Goal: Share content: Share content

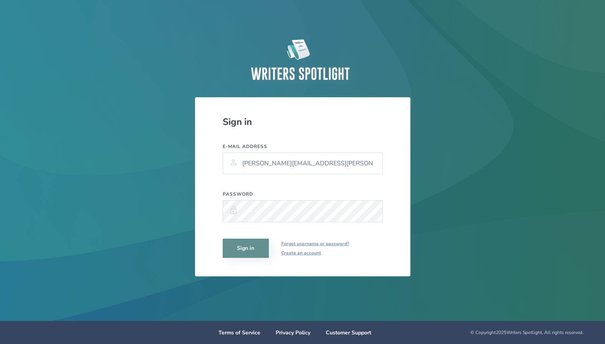
type input "[PERSON_NAME][EMAIL_ADDRESS][PERSON_NAME][DOMAIN_NAME]"
click at [249, 252] on button "Sign in" at bounding box center [246, 248] width 46 height 19
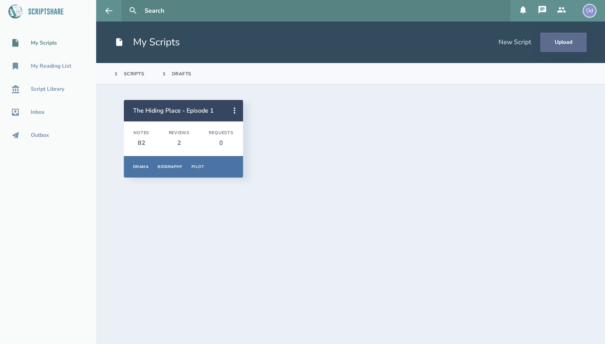
click at [559, 42] on button "Upload" at bounding box center [564, 42] width 46 height 19
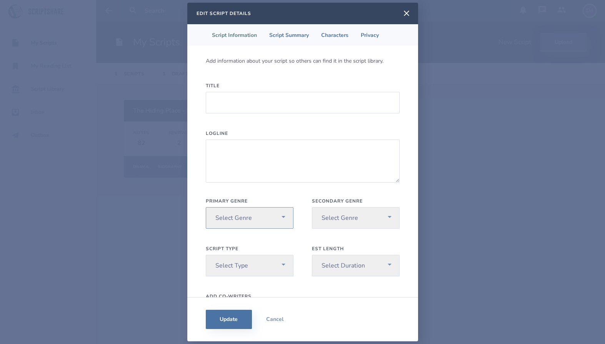
click at [206, 207] on select "Select Genre Action Adventure Animation Biography Christmas Comedy Crime Drama …" at bounding box center [250, 218] width 88 height 22
select select "9"
click option "Family" at bounding box center [0, 0] width 0 height 0
click at [206, 207] on select "Select Genre Action Adventure Animation Biography Christmas Comedy Crime Drama …" at bounding box center [250, 218] width 88 height 22
click at [312, 207] on select "Select Genre Action Adventure Animation Biography Christmas Comedy Crime Drama …" at bounding box center [356, 218] width 88 height 22
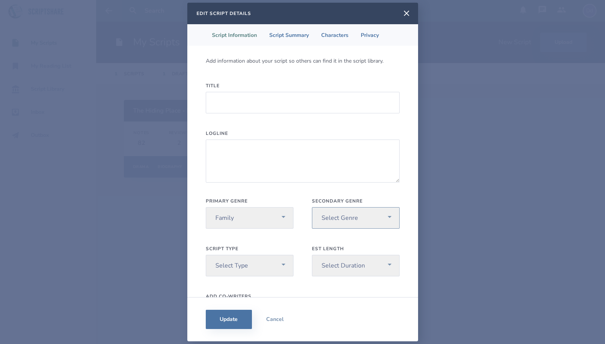
select select "22"
click option "Western" at bounding box center [0, 0] width 0 height 0
select select "2"
click option "Short" at bounding box center [0, 0] width 0 height 0
select select "3"
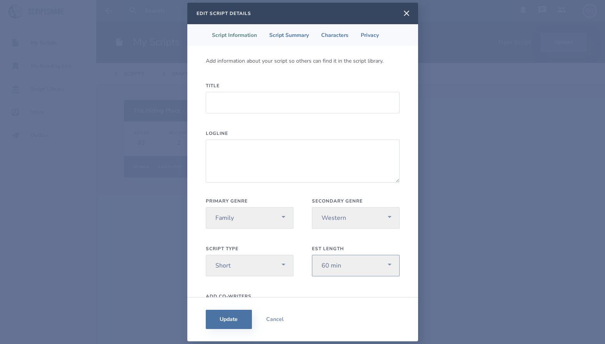
click option "60 min" at bounding box center [0, 0] width 0 height 0
click at [253, 96] on input "Title" at bounding box center [303, 103] width 194 height 22
type input "Wanted! Cornerstone Kids Camp 2025"
click at [262, 159] on textarea "Logline" at bounding box center [303, 161] width 194 height 43
type textarea "W"
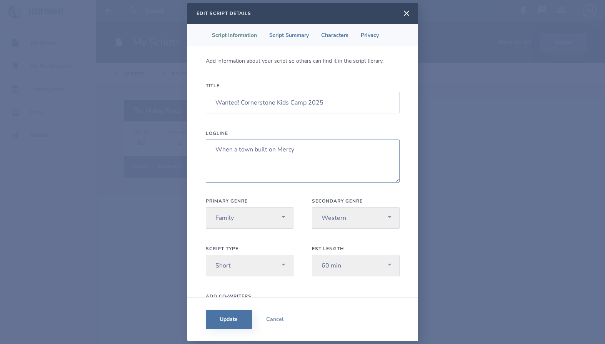
click at [282, 153] on textarea "When a town built on Mercy" at bounding box center [303, 161] width 194 height 43
click at [315, 150] on textarea "When a town built on mercy" at bounding box center [303, 161] width 194 height 43
click at [278, 149] on textarea "When a town built on mercy is confronted with justice," at bounding box center [303, 161] width 194 height 43
click at [214, 157] on textarea "When a town built on undeserved mercy is confronted with justice," at bounding box center [303, 161] width 194 height 43
drag, startPoint x: 309, startPoint y: 150, endPoint x: 276, endPoint y: 150, distance: 33.1
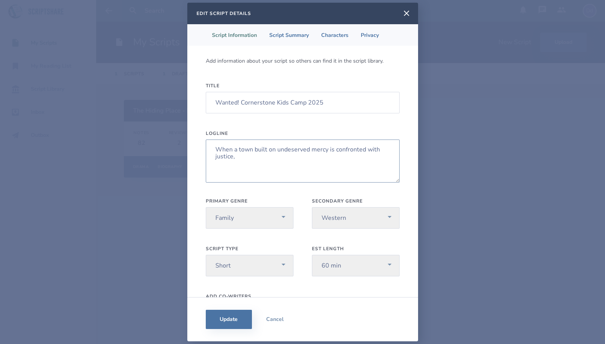
click at [276, 150] on textarea "When a town built on undeserved mercy is confronted with justice," at bounding box center [303, 161] width 194 height 43
click at [378, 149] on textarea "When a town built on mercy is confronted with justice," at bounding box center [303, 161] width 194 height 43
drag, startPoint x: 378, startPoint y: 149, endPoint x: 215, endPoint y: 132, distance: 164.3
click at [215, 140] on textarea "When a town built on mercy is confronted with justice," at bounding box center [303, 161] width 194 height 43
click at [380, 155] on textarea "When a town built on mercy is confronted with justice," at bounding box center [303, 161] width 194 height 43
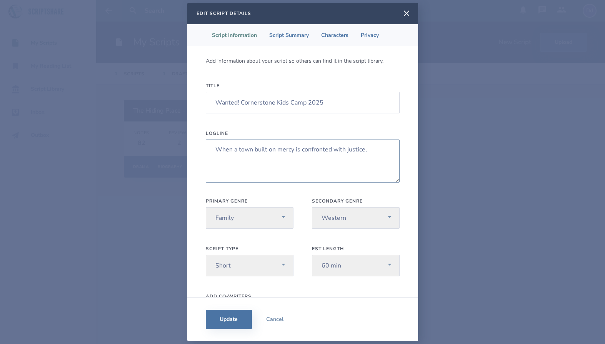
click at [346, 151] on textarea "When a town built on mercy is confronted with justice," at bounding box center [303, 161] width 194 height 43
click at [277, 149] on textarea "When a town built on mercy is confronted with justice," at bounding box center [303, 161] width 194 height 43
click at [305, 157] on textarea "When a town built on unconditional mercy is confronted with justice," at bounding box center [303, 161] width 194 height 43
click at [214, 160] on textarea "When a town built on unconditional mercy is confronted with justice," at bounding box center [303, 161] width 194 height 43
click at [283, 161] on textarea "When a town built on unconditional mercy is confronted with pure justice," at bounding box center [303, 161] width 194 height 43
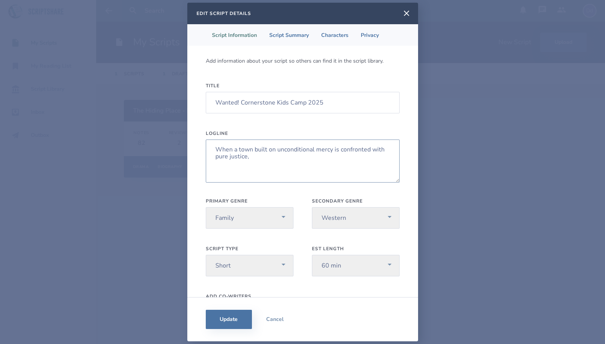
click at [227, 159] on textarea "When a town built on unconditional mercy is confronted with pure justice," at bounding box center [303, 161] width 194 height 43
click at [295, 158] on textarea "When a town built on unconditional mercy is confronted with cold justice," at bounding box center [303, 161] width 194 height 43
click at [379, 158] on textarea "When a town built on unconditional mercy is confronted with cold justice, every…" at bounding box center [303, 161] width 194 height 43
click at [323, 163] on textarea "When a town built on unconditional mercy is confronted with cold justice, every…" at bounding box center [303, 161] width 194 height 43
click at [215, 149] on textarea "When a town built on unconditional mercy is confronted with cold justice, every…" at bounding box center [303, 161] width 194 height 43
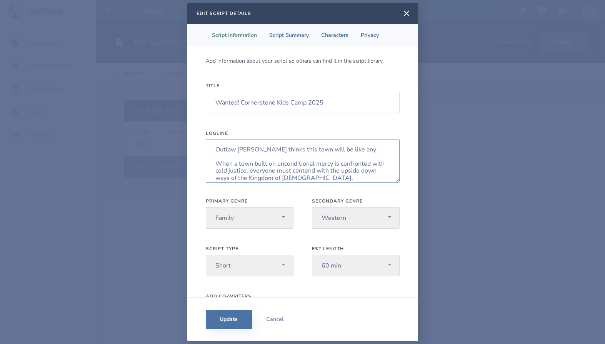
drag, startPoint x: 374, startPoint y: 151, endPoint x: 295, endPoint y: 152, distance: 78.9
click at [295, 152] on textarea "Outlaw [PERSON_NAME] thinks this town will be like any When a town built on unc…" at bounding box center [303, 161] width 194 height 43
click at [215, 151] on textarea "Outlaw [PERSON_NAME] th When a town built on unconditional mercy is confronted …" at bounding box center [303, 161] width 194 height 43
click at [293, 149] on textarea "Outlaw [PERSON_NAME] th When a town built on unconditional mercy is confronted …" at bounding box center [303, 161] width 194 height 43
drag, startPoint x: 214, startPoint y: 172, endPoint x: 212, endPoint y: 137, distance: 35.4
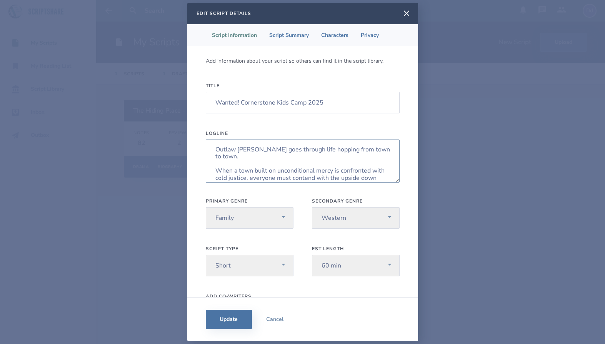
click at [212, 140] on textarea "Outlaw [PERSON_NAME] goes through life hopping from town to town. When a town b…" at bounding box center [303, 161] width 194 height 43
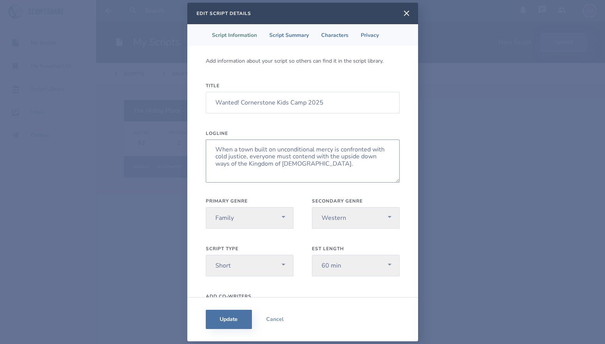
drag, startPoint x: 300, startPoint y: 167, endPoint x: 211, endPoint y: 146, distance: 91.3
click at [211, 146] on textarea "When a town built on unconditional mercy is confronted with cold justice, every…" at bounding box center [303, 161] width 194 height 43
click at [316, 169] on textarea "When a town built on unconditional mercy is confronted with cold justice, every…" at bounding box center [303, 161] width 194 height 43
drag, startPoint x: 304, startPoint y: 167, endPoint x: 268, endPoint y: 158, distance: 37.2
click at [268, 158] on textarea "When a town built on unconditional mercy is confronted with cold justice, every…" at bounding box center [303, 161] width 194 height 43
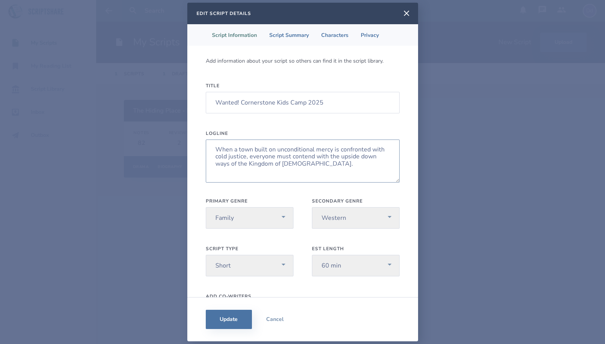
click at [212, 147] on textarea "When a town built on unconditional mercy is confronted with cold justice, every…" at bounding box center [303, 161] width 194 height 43
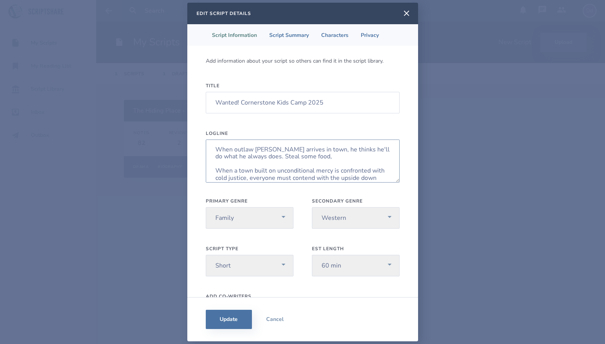
drag, startPoint x: 332, startPoint y: 157, endPoint x: 338, endPoint y: 151, distance: 8.2
click at [338, 151] on textarea "When outlaw [PERSON_NAME] arrives in town, he thinks he'll do what he always do…" at bounding box center [303, 161] width 194 height 43
click at [333, 165] on textarea "When outlaw [PERSON_NAME] arrives in town, he thinks he'll do what he always do…" at bounding box center [303, 161] width 194 height 43
click at [337, 150] on textarea "When outlaw [PERSON_NAME] arrives in town, he thinks he'll do what he always do…" at bounding box center [303, 161] width 194 height 43
drag, startPoint x: 331, startPoint y: 160, endPoint x: 214, endPoint y: 151, distance: 117.3
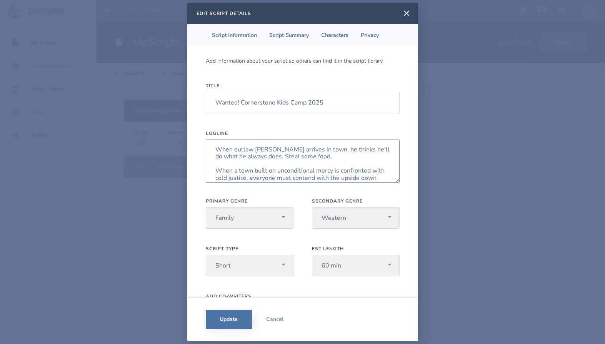
click at [214, 151] on textarea "When outlaw [PERSON_NAME] arrives in town, he thinks he'll do what he always do…" at bounding box center [303, 161] width 194 height 43
drag, startPoint x: 372, startPoint y: 150, endPoint x: 356, endPoint y: 150, distance: 16.2
click at [356, 150] on textarea "Outlaw [PERSON_NAME] is caught off-guard when he enters a town build on uncondi…" at bounding box center [303, 161] width 194 height 43
drag, startPoint x: 366, startPoint y: 158, endPoint x: 276, endPoint y: 152, distance: 91.0
click at [276, 152] on textarea "Outlaw [PERSON_NAME] is caught off-guard when he thinks he can slip through a t…" at bounding box center [303, 161] width 194 height 43
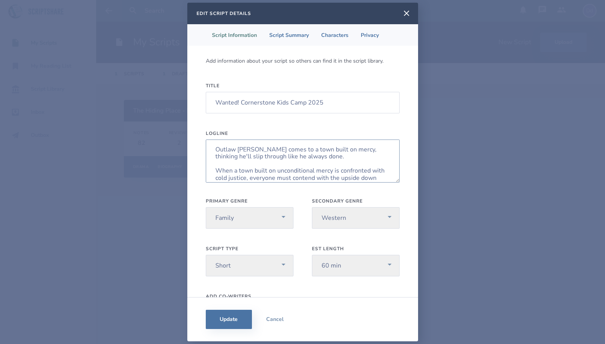
drag, startPoint x: 323, startPoint y: 158, endPoint x: 311, endPoint y: 158, distance: 11.9
click at [311, 158] on textarea "Outlaw [PERSON_NAME] comes to a town built on mercy, thinking he'll slip throug…" at bounding box center [303, 161] width 194 height 43
drag, startPoint x: 364, startPoint y: 149, endPoint x: 277, endPoint y: 150, distance: 87.3
click at [277, 150] on textarea "Outlaw [PERSON_NAME] comes to a town built on mercy, thinking he'll slip throug…" at bounding box center [303, 161] width 194 height 43
click at [283, 158] on textarea "Outlaw [PERSON_NAME] comes to town thinking he'll slip through like he always d…" at bounding box center [303, 161] width 194 height 43
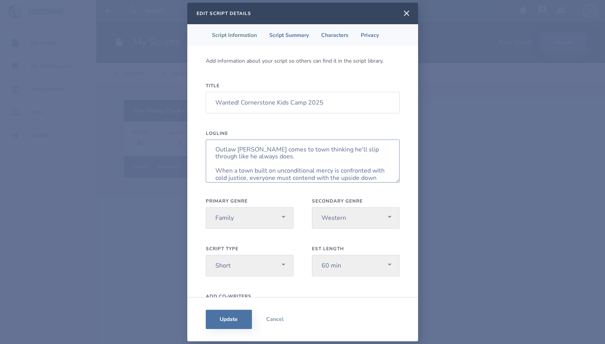
click at [306, 162] on textarea "Outlaw [PERSON_NAME] comes to town thinking he'll slip through like he always d…" at bounding box center [303, 161] width 194 height 43
click at [306, 155] on textarea "Outlaw [PERSON_NAME] comes to town thinking he'll slip through like he always d…" at bounding box center [303, 161] width 194 height 43
click at [366, 152] on textarea "Outlaw [PERSON_NAME] comes to town thinking he'll slip through like he always d…" at bounding box center [303, 161] width 194 height 43
click at [282, 163] on textarea "Outlaw [PERSON_NAME] comes to town thinking he'll slip right through like he al…" at bounding box center [303, 161] width 194 height 43
drag, startPoint x: 259, startPoint y: 163, endPoint x: 289, endPoint y: 165, distance: 30.5
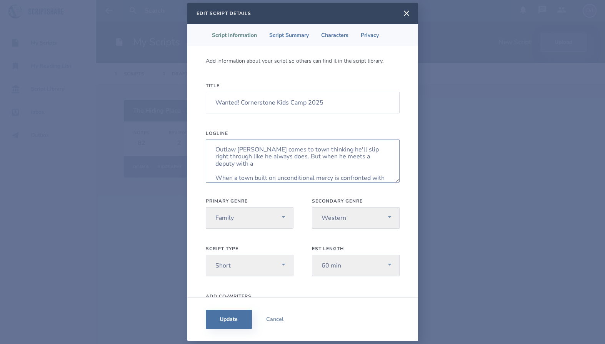
click at [289, 165] on textarea "Outlaw [PERSON_NAME] comes to town thinking he'll slip right through like he al…" at bounding box center [303, 161] width 194 height 43
drag, startPoint x: 378, startPoint y: 157, endPoint x: 355, endPoint y: 159, distance: 23.1
click at [355, 159] on textarea "Outlaw [PERSON_NAME] comes to town thinking he'll slip right through like he al…" at bounding box center [303, 161] width 194 height 43
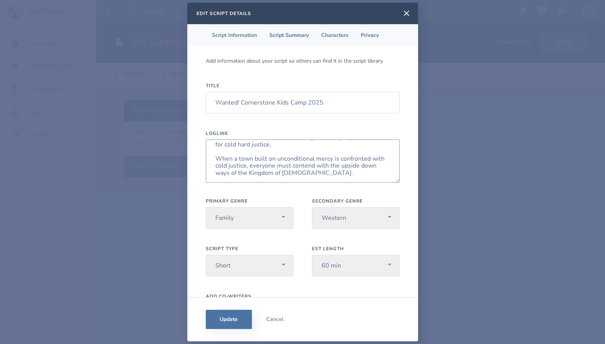
scroll to position [9, 0]
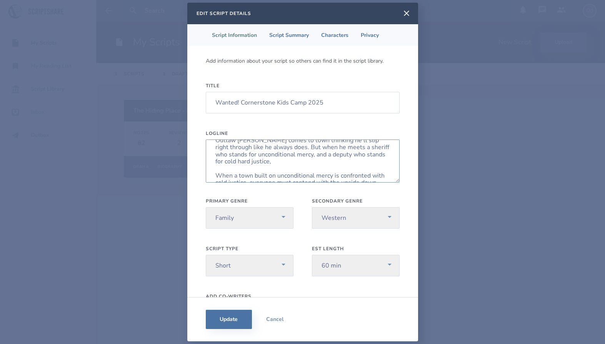
click at [241, 160] on textarea "Outlaw [PERSON_NAME] comes to town thinking he'll slip right through like he al…" at bounding box center [303, 161] width 194 height 43
click at [312, 160] on textarea "Outlaw [PERSON_NAME] comes to town thinking he'll slip right through like he al…" at bounding box center [303, 161] width 194 height 43
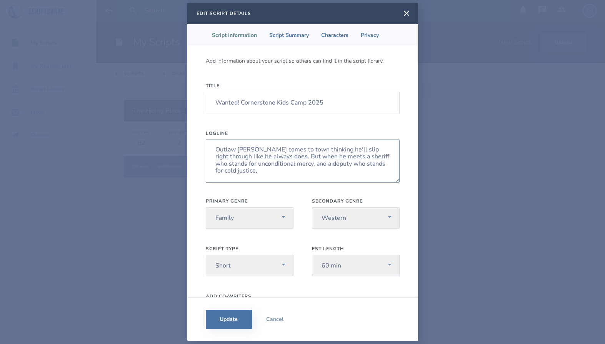
drag, startPoint x: 349, startPoint y: 158, endPoint x: 332, endPoint y: 158, distance: 16.2
click at [332, 158] on textarea "Outlaw [PERSON_NAME] comes to town thinking he'll slip right through like he al…" at bounding box center [303, 161] width 194 height 43
click at [300, 172] on textarea "Outlaw [PERSON_NAME] comes to town thinking he'll slip right through like he al…" at bounding box center [303, 161] width 194 height 43
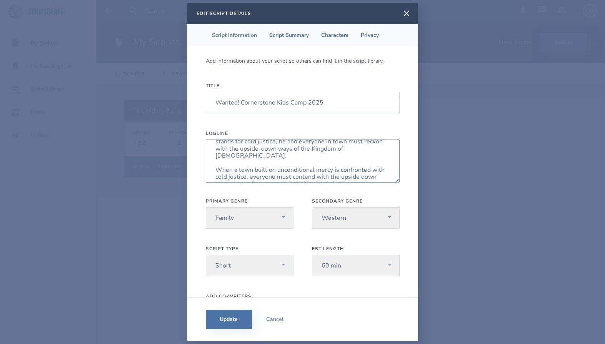
scroll to position [33, 0]
drag, startPoint x: 310, startPoint y: 172, endPoint x: 215, endPoint y: 157, distance: 95.8
click at [215, 157] on textarea "Outlaw [PERSON_NAME] comes to town thinking he'll slip right through like he al…" at bounding box center [303, 161] width 194 height 43
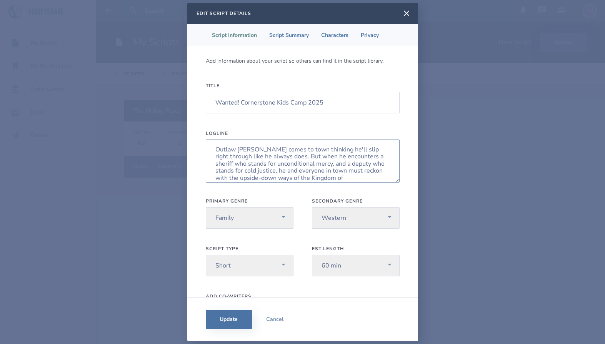
scroll to position [56, 0]
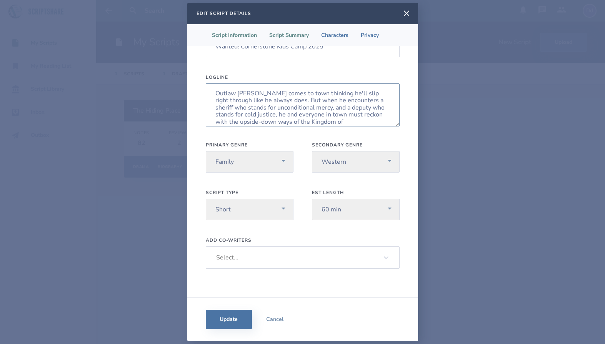
type textarea "Outlaw [PERSON_NAME] comes to town thinking he'll slip right through like he al…"
click at [292, 38] on li "Script Summary" at bounding box center [289, 35] width 52 height 22
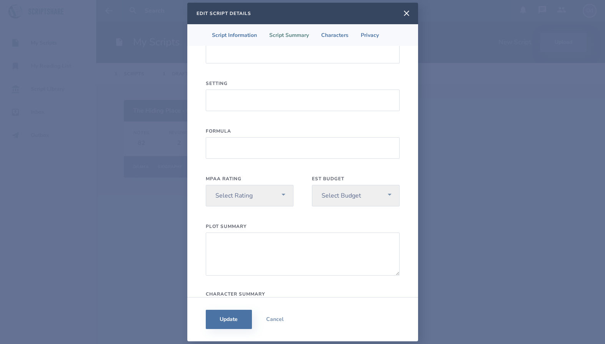
scroll to position [0, 0]
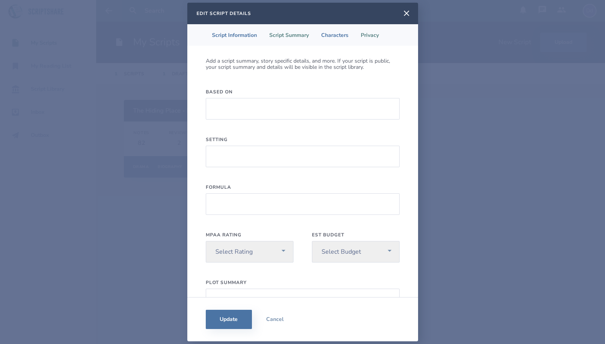
click at [381, 38] on li "Privacy" at bounding box center [370, 35] width 30 height 22
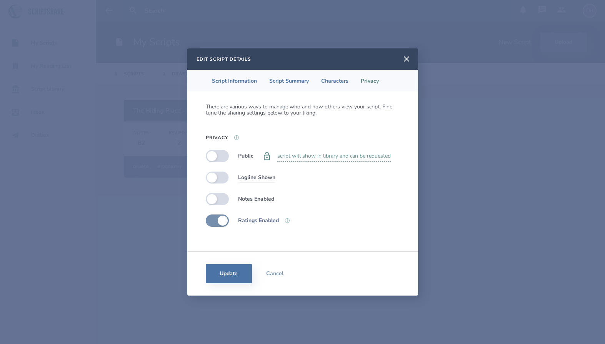
click at [215, 177] on label at bounding box center [217, 178] width 23 height 12
click at [223, 175] on label at bounding box center [217, 178] width 23 height 12
checkbox input "false"
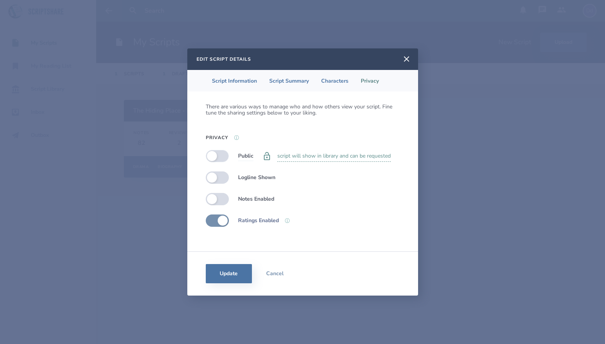
click at [215, 155] on label at bounding box center [217, 156] width 23 height 12
checkbox input "true"
click at [341, 84] on li "Characters" at bounding box center [335, 81] width 40 height 22
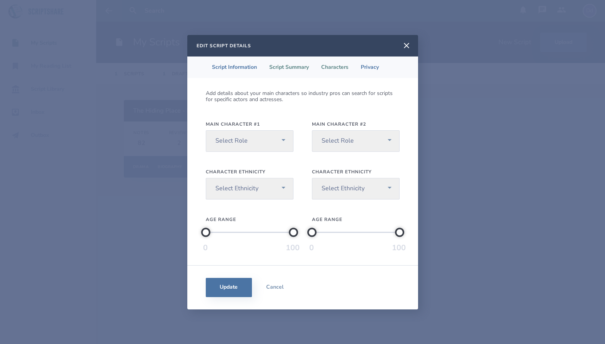
click at [295, 68] on li "Script Summary" at bounding box center [289, 68] width 52 height 22
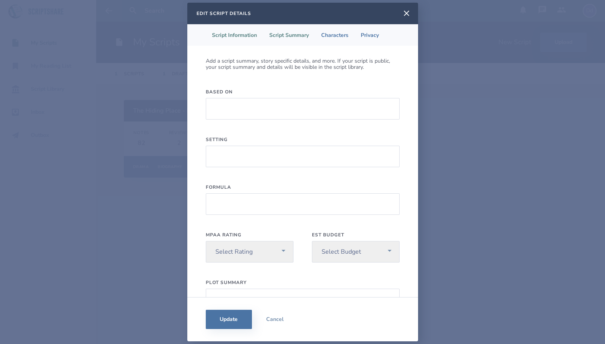
click at [237, 40] on li "Script Information" at bounding box center [234, 35] width 57 height 22
select select "9"
select select "22"
select select "2"
select select "3"
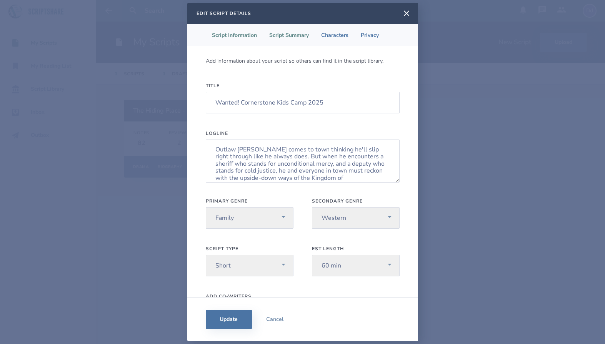
click at [288, 33] on li "Script Summary" at bounding box center [289, 35] width 52 height 22
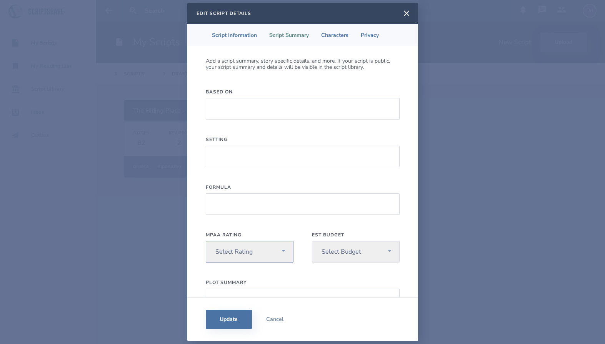
click at [206, 241] on select "Select Rating TV-Y TV-Y7 TV-G TV-PG TV-14 TV-MA G PG PG-13 R UNRATED" at bounding box center [250, 252] width 88 height 22
select select "g"
click option "G" at bounding box center [0, 0] width 0 height 0
click at [279, 164] on input "Setting" at bounding box center [303, 157] width 194 height 22
type input "Wild West"
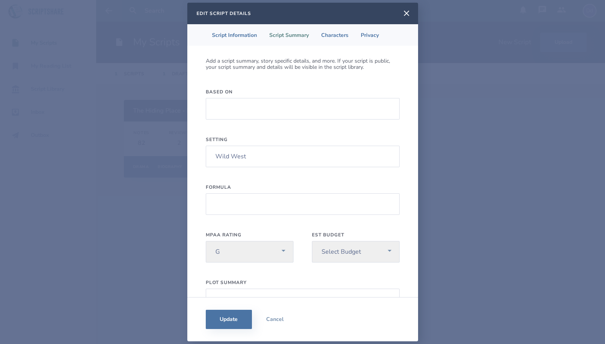
click at [298, 35] on li "Script Summary" at bounding box center [289, 35] width 52 height 22
click at [294, 33] on li "Script Summary" at bounding box center [289, 35] width 52 height 22
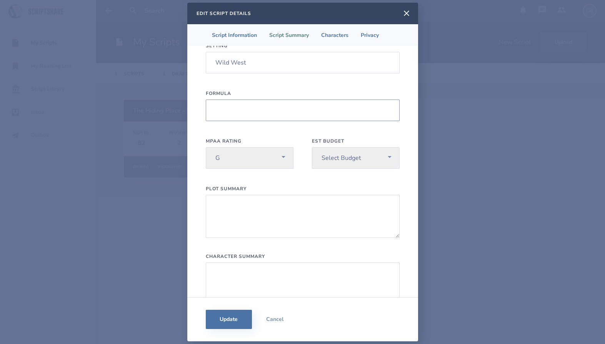
scroll to position [132, 0]
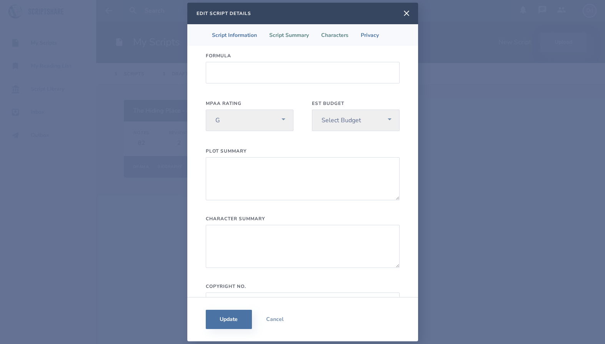
click at [342, 35] on li "Characters" at bounding box center [335, 35] width 40 height 22
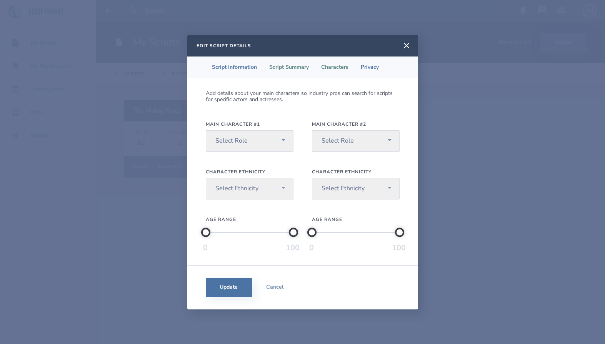
click at [286, 67] on li "Script Summary" at bounding box center [289, 68] width 52 height 22
select select "g"
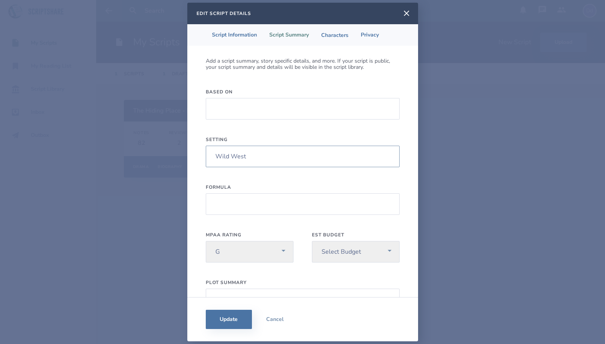
drag, startPoint x: 252, startPoint y: 161, endPoint x: 181, endPoint y: 160, distance: 70.8
click at [206, 160] on input "Wild West" at bounding box center [303, 157] width 194 height 22
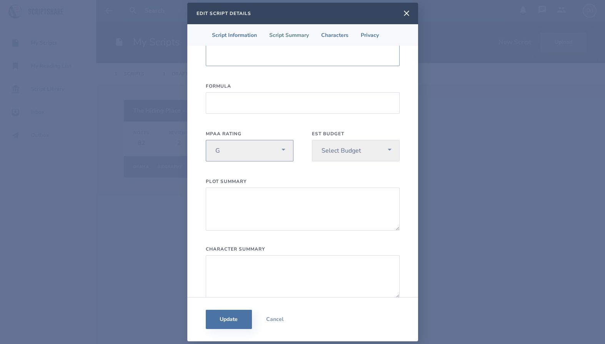
scroll to position [102, 0]
select select
click option "Select Rating" at bounding box center [0, 0] width 0 height 0
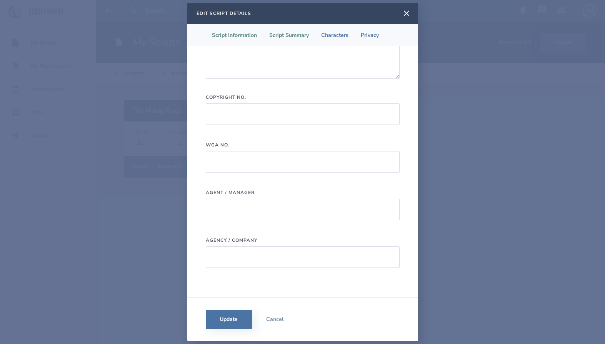
click at [239, 28] on li "Script Information" at bounding box center [234, 35] width 57 height 22
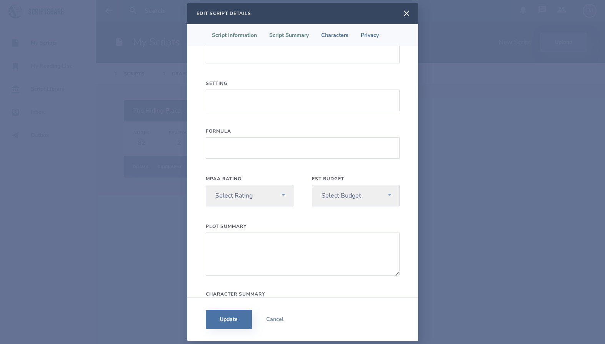
select select "9"
select select "22"
select select "2"
select select "3"
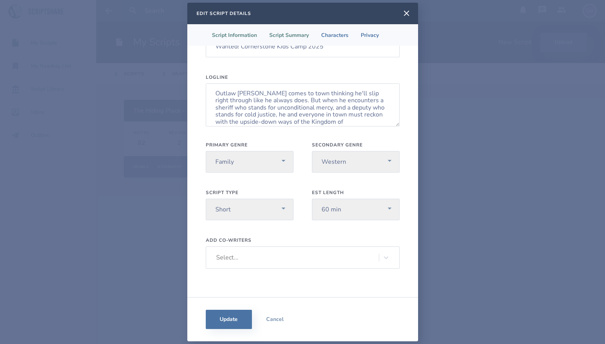
click at [299, 33] on li "Script Summary" at bounding box center [289, 35] width 52 height 22
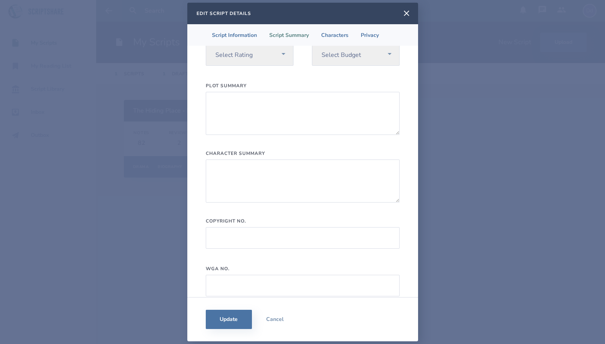
scroll to position [321, 0]
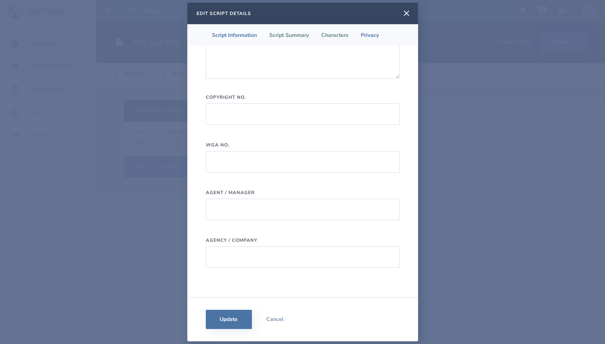
click at [342, 32] on li "Characters" at bounding box center [335, 35] width 40 height 22
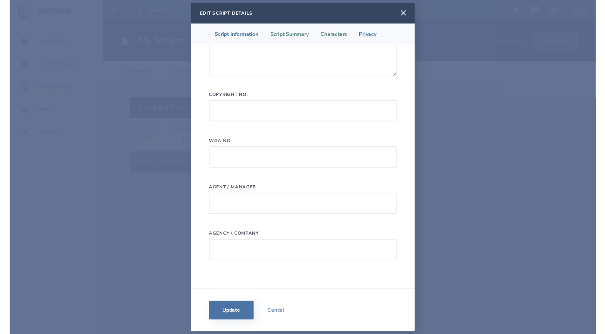
scroll to position [0, 0]
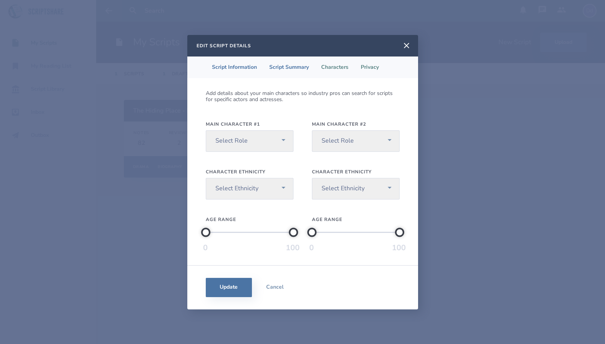
click at [368, 74] on li "Privacy" at bounding box center [370, 68] width 30 height 22
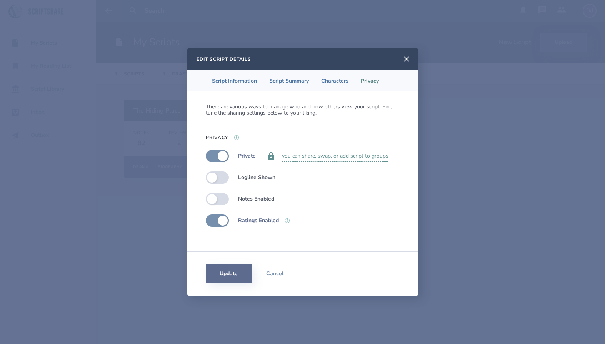
click at [239, 274] on button "Update" at bounding box center [229, 273] width 46 height 19
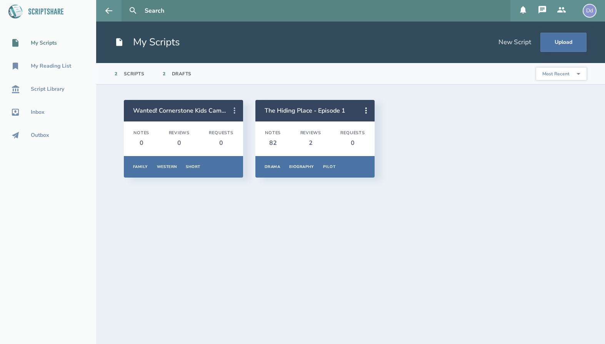
click at [235, 110] on icon at bounding box center [234, 110] width 9 height 9
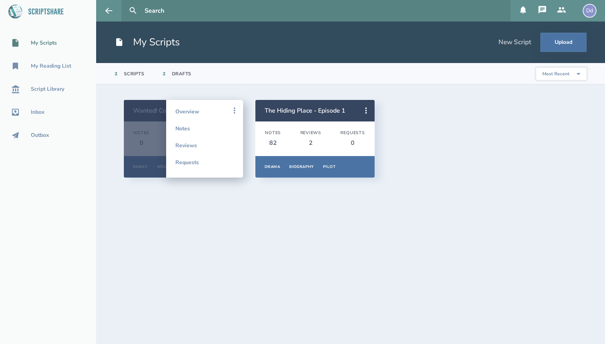
click at [169, 272] on section "Wanted! Cornerstone Kids Camp 2025 Notes 0 Reviews 0 Requests 0 Family Western …" at bounding box center [350, 215] width 509 height 260
click at [233, 110] on icon at bounding box center [234, 110] width 9 height 9
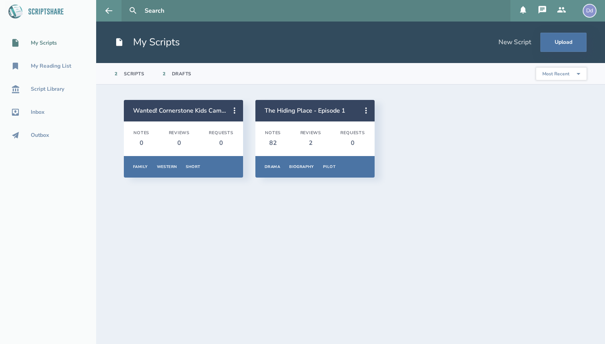
click at [233, 110] on icon at bounding box center [234, 110] width 9 height 9
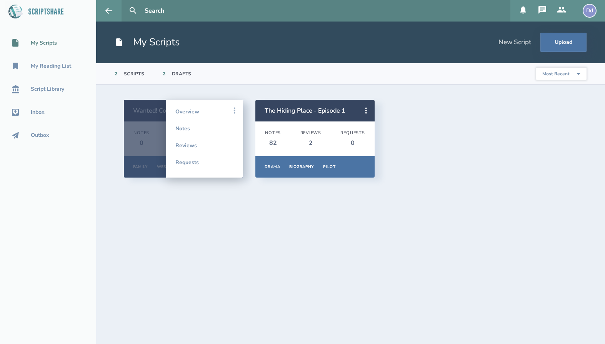
click at [233, 110] on icon at bounding box center [234, 110] width 9 height 9
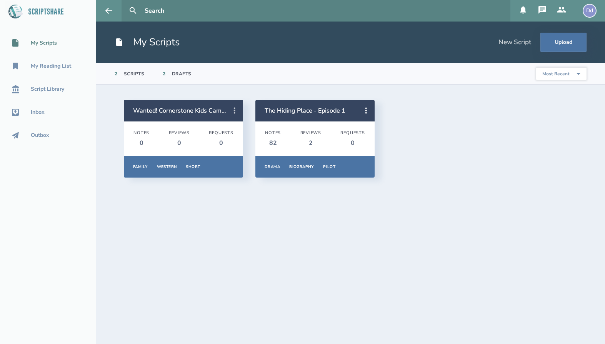
click at [234, 108] on icon at bounding box center [234, 110] width 9 height 9
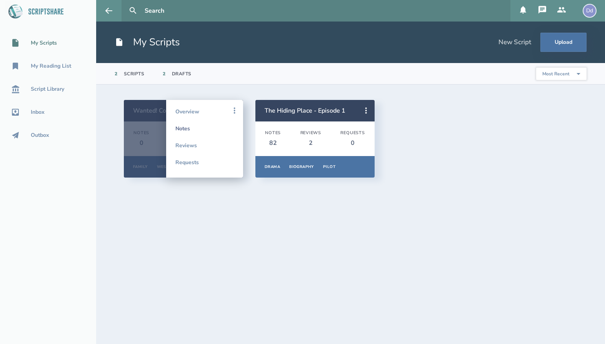
click at [189, 130] on link "Notes" at bounding box center [204, 128] width 58 height 17
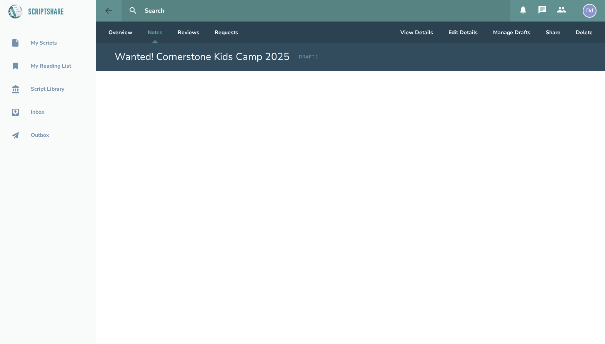
click at [104, 11] on button at bounding box center [108, 11] width 25 height 22
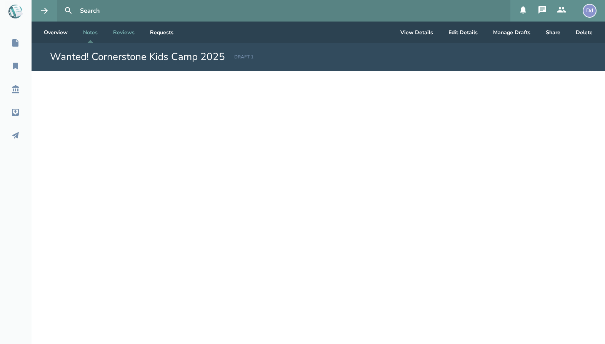
click at [140, 37] on link "Reviews" at bounding box center [124, 33] width 34 height 22
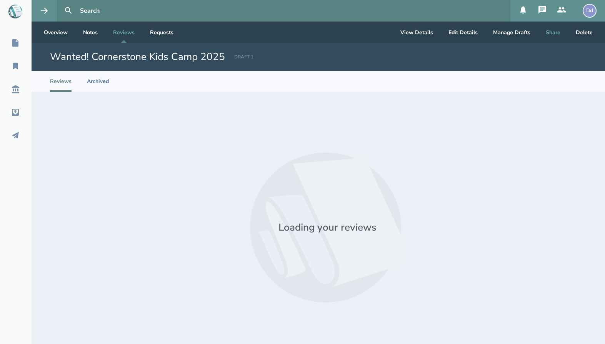
click at [559, 38] on button "Share" at bounding box center [553, 33] width 27 height 22
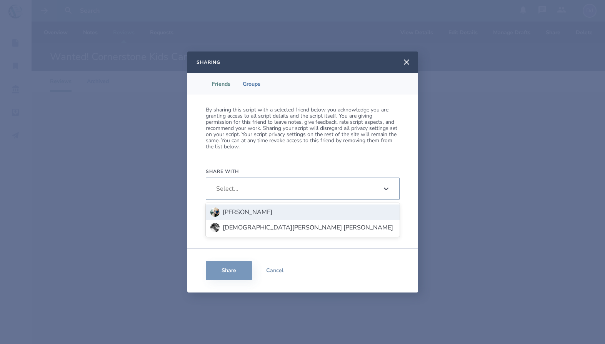
click at [387, 189] on icon at bounding box center [386, 189] width 5 height 3
click at [269, 212] on div "[PERSON_NAME]" at bounding box center [248, 212] width 50 height 7
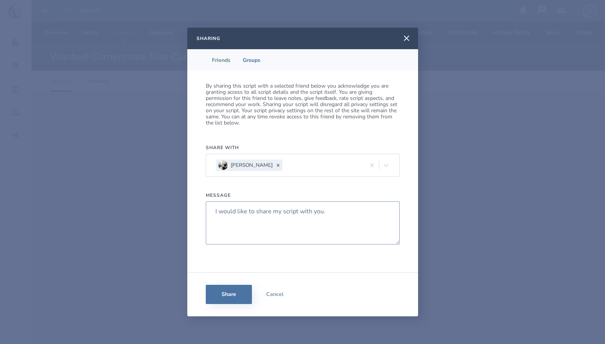
drag, startPoint x: 339, startPoint y: 218, endPoint x: 193, endPoint y: 207, distance: 146.3
click at [206, 207] on textarea "I would like to share my script with you." at bounding box center [303, 223] width 194 height 43
type textarea "Hey, [PERSON_NAME]! Thanks so much for being willing to read this!"
click at [234, 296] on button "Share" at bounding box center [229, 294] width 46 height 19
